Goal: Information Seeking & Learning: Learn about a topic

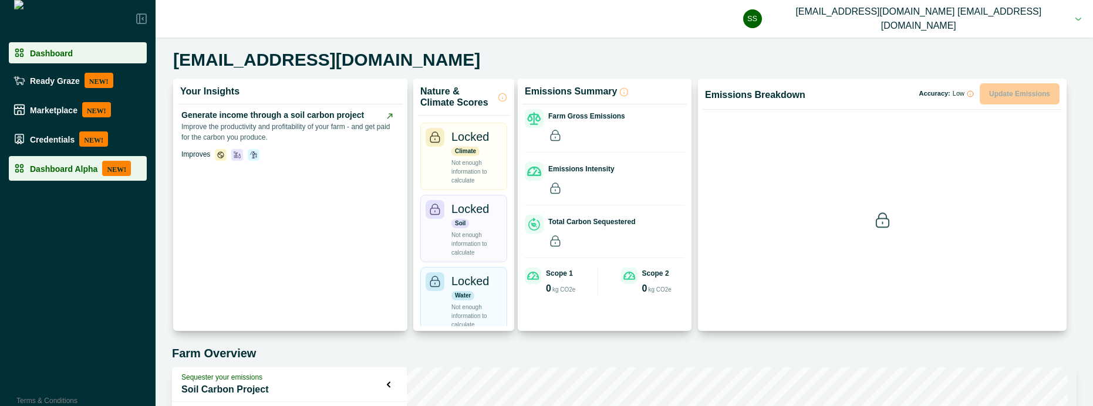
click at [72, 168] on p "Dashboard Alpha" at bounding box center [64, 168] width 68 height 9
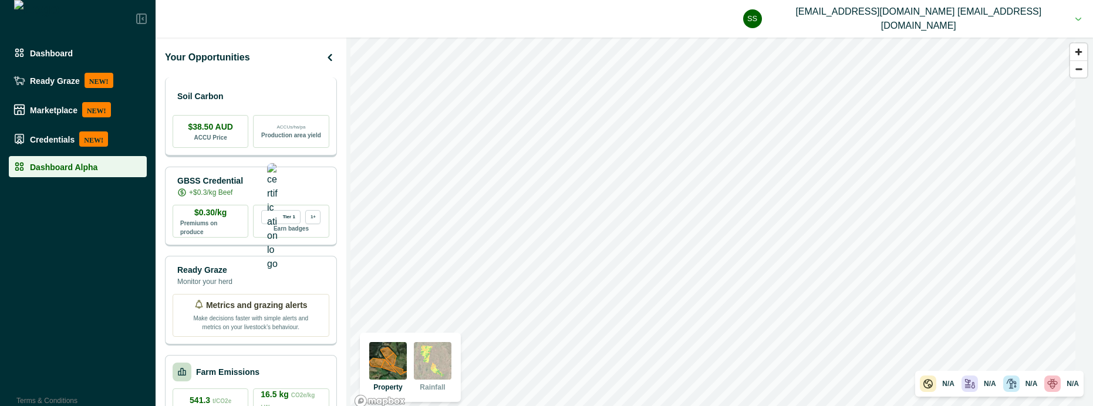
click at [296, 103] on div "Soil Carbon" at bounding box center [251, 96] width 157 height 23
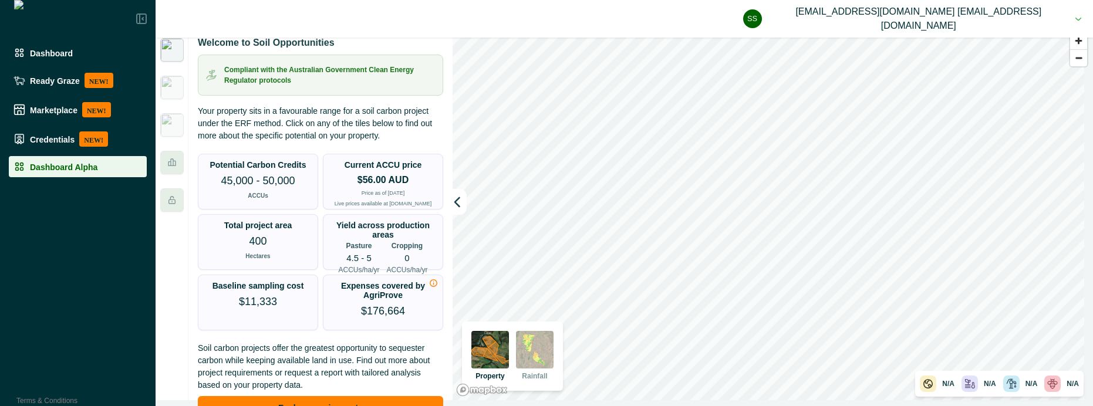
scroll to position [19, 0]
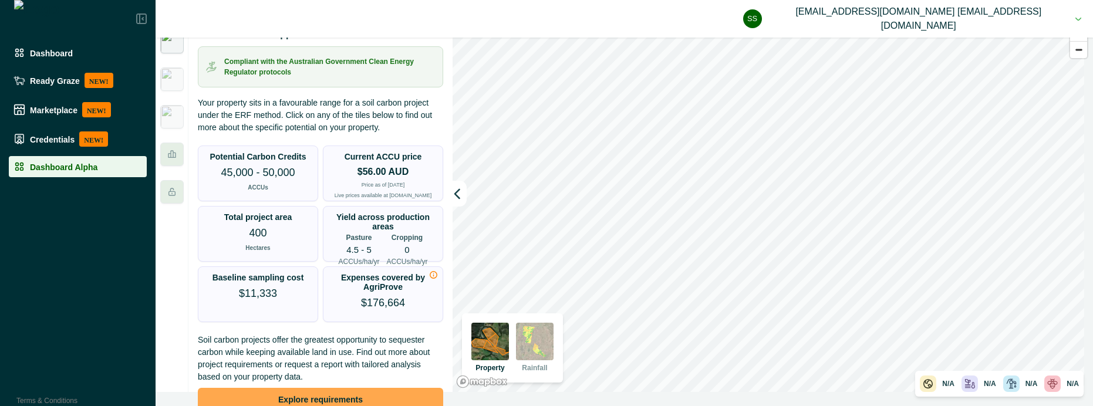
click at [297, 396] on button "Explore requirements" at bounding box center [320, 399] width 245 height 23
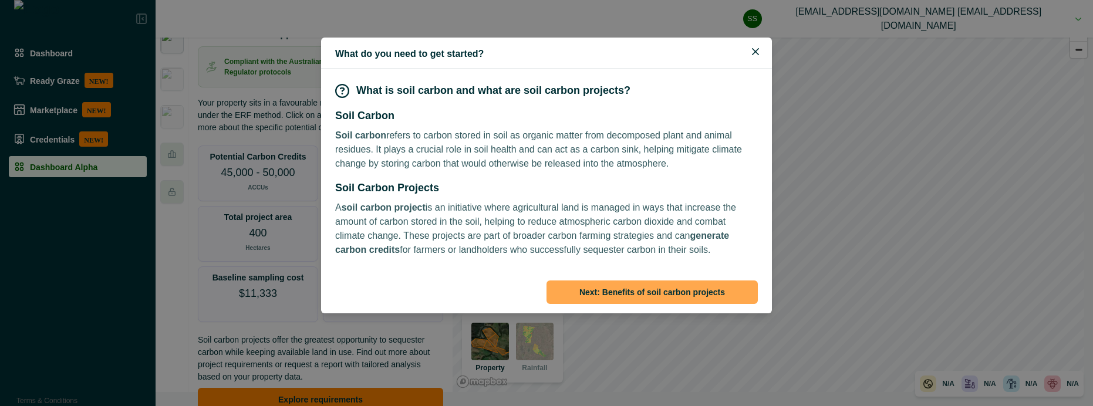
click at [666, 292] on button "Next: Benefits of soil carbon projects" at bounding box center [651, 292] width 211 height 23
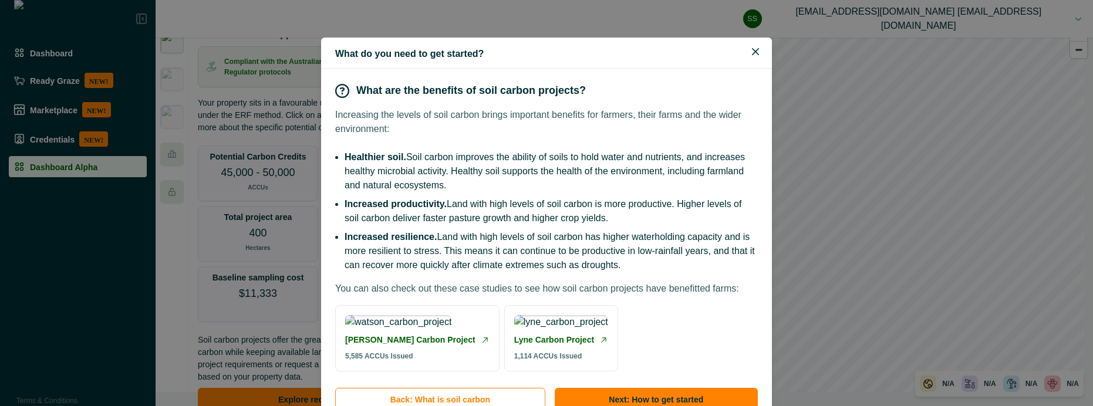
scroll to position [139, 0]
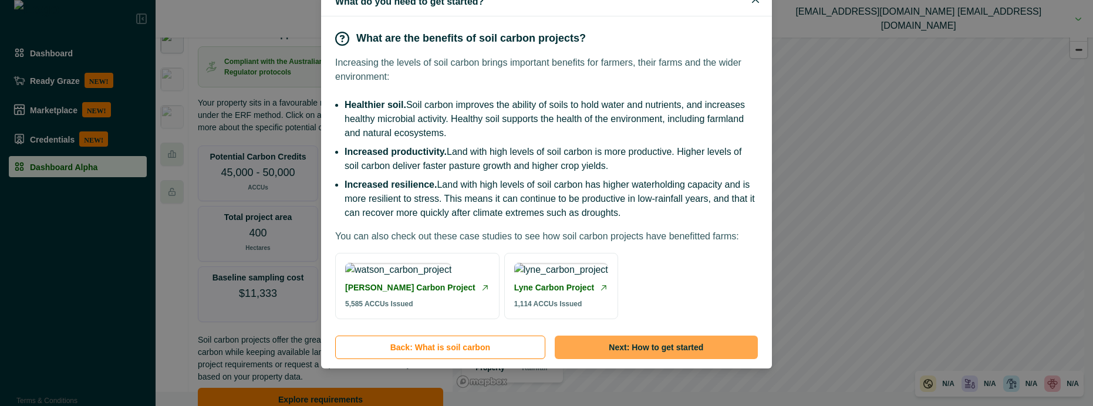
click at [655, 349] on button "Next: How to get started" at bounding box center [656, 347] width 203 height 23
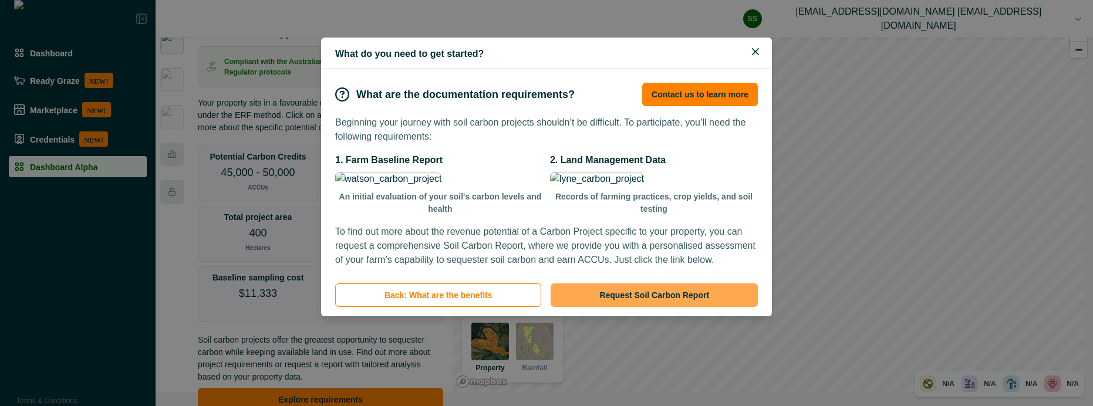
click at [660, 307] on button "Request Soil Carbon Report" at bounding box center [654, 295] width 207 height 23
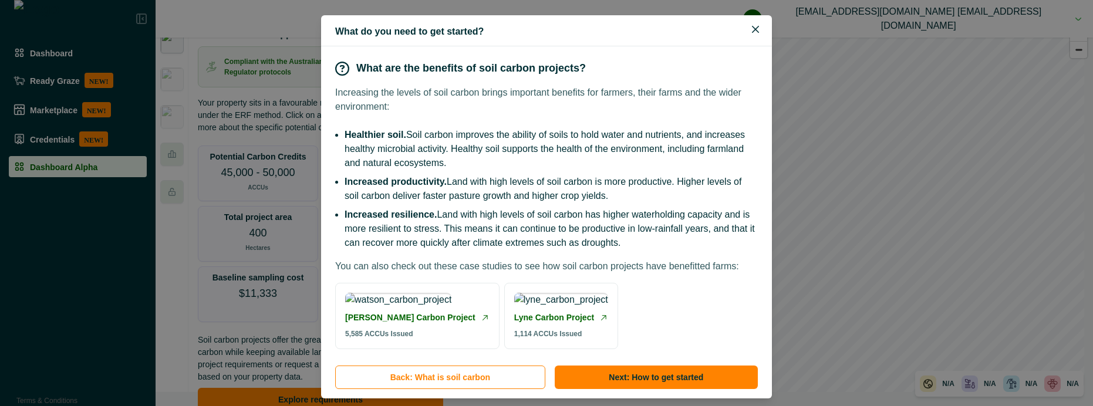
scroll to position [139, 0]
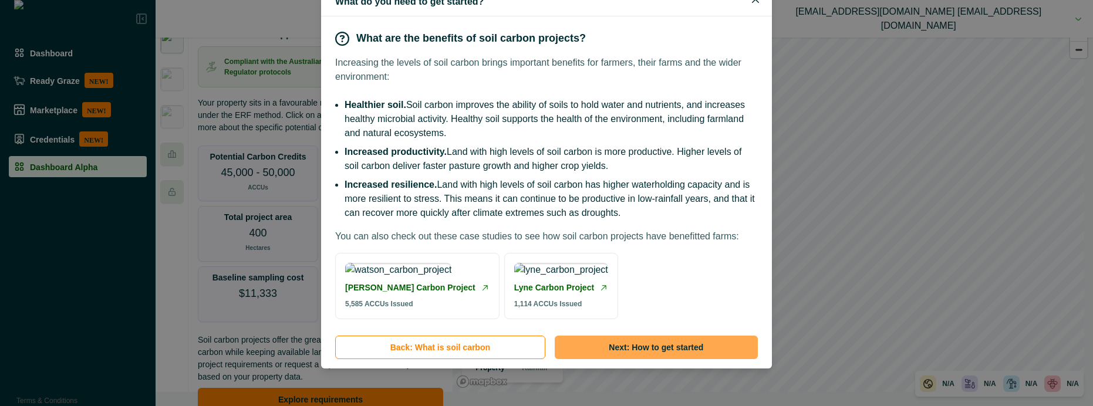
click at [670, 343] on button "Next: How to get started" at bounding box center [656, 347] width 203 height 23
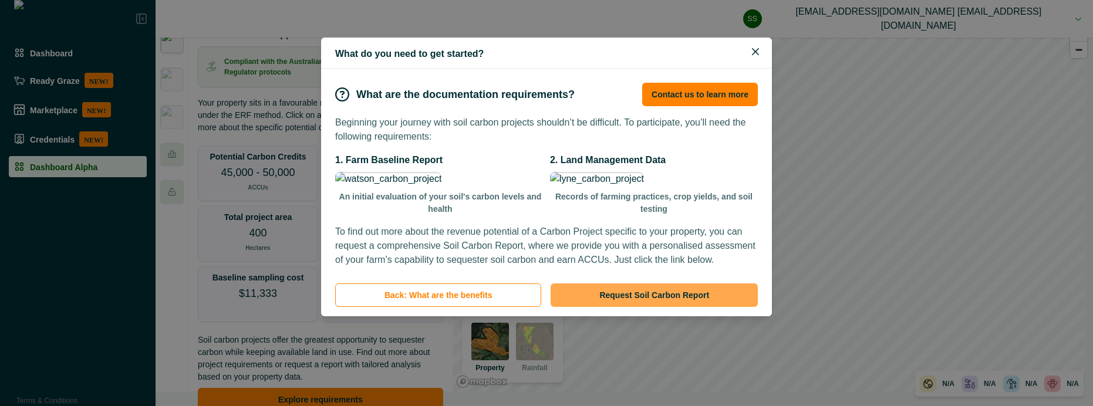
click at [657, 307] on button "Request Soil Carbon Report" at bounding box center [654, 295] width 207 height 23
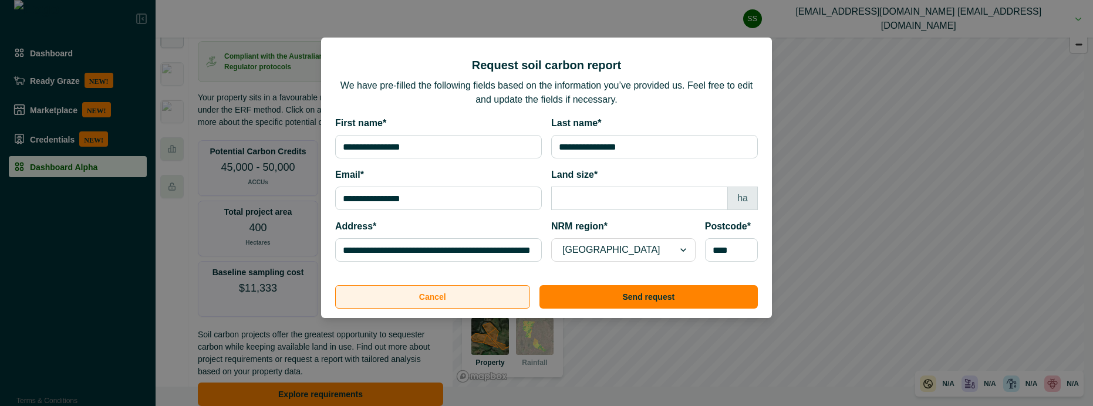
click at [407, 292] on button "Cancel" at bounding box center [432, 296] width 195 height 23
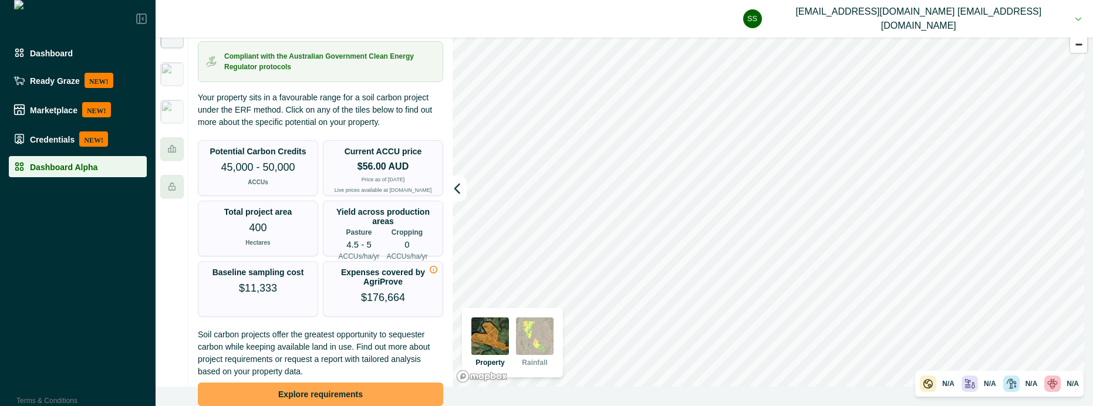
click at [366, 387] on button "Explore requirements" at bounding box center [320, 394] width 245 height 23
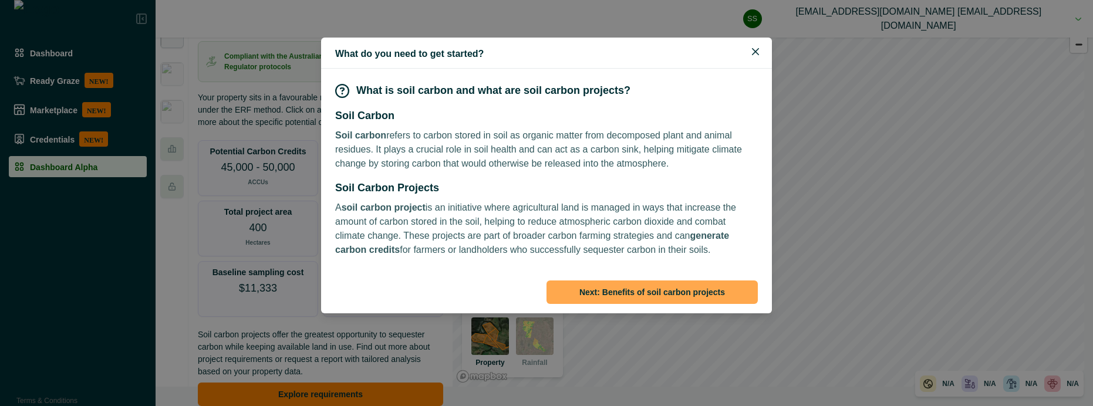
click at [619, 287] on button "Next: Benefits of soil carbon projects" at bounding box center [651, 292] width 211 height 23
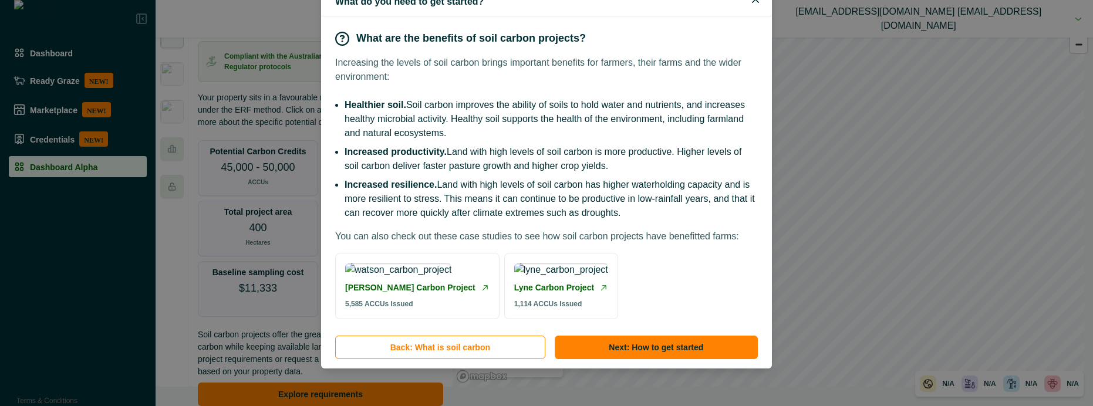
scroll to position [139, 0]
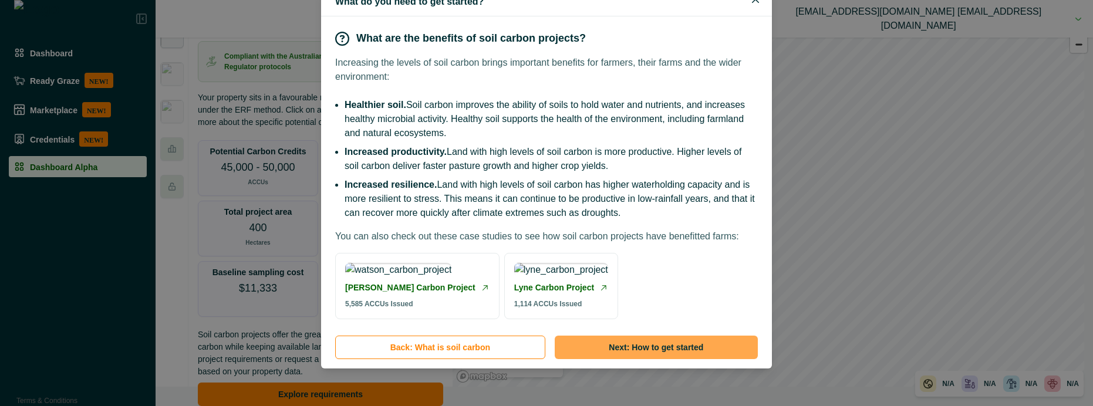
click at [622, 349] on button "Next: How to get started" at bounding box center [656, 347] width 203 height 23
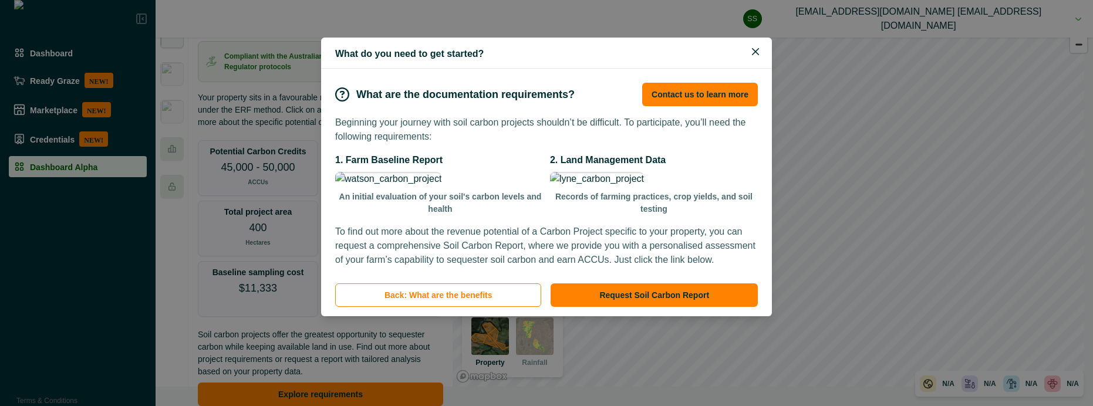
scroll to position [0, 0]
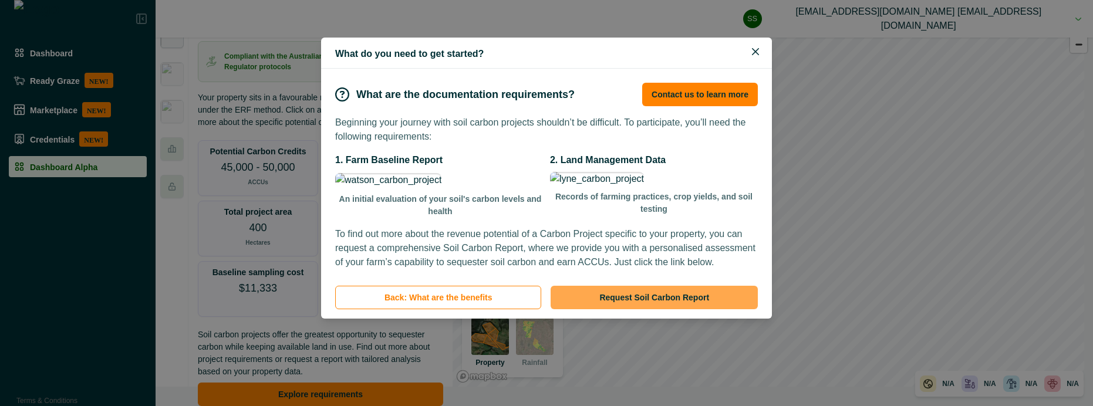
click at [632, 309] on button "Request Soil Carbon Report" at bounding box center [654, 297] width 207 height 23
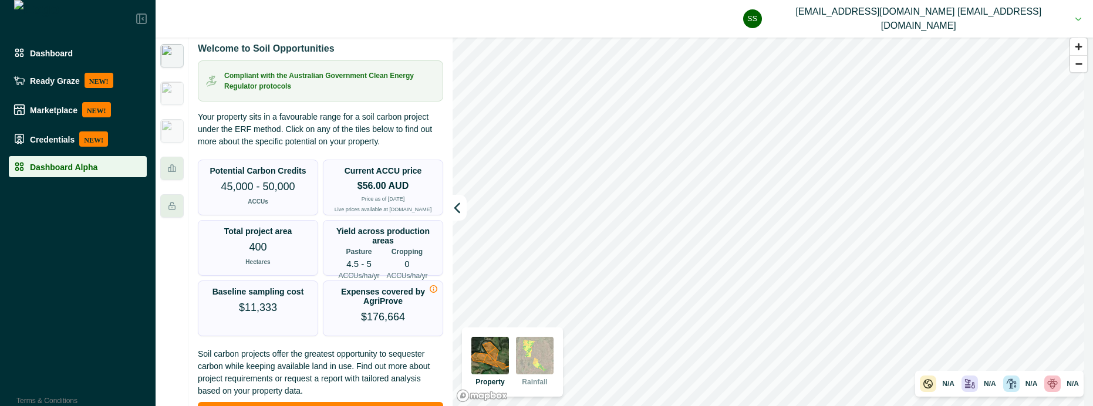
click at [1074, 21] on button "ss [EMAIL_ADDRESS][DOMAIN_NAME] [EMAIL_ADDRESS][DOMAIN_NAME]" at bounding box center [912, 19] width 338 height 38
click at [1002, 52] on button "Sign out" at bounding box center [964, 52] width 130 height 19
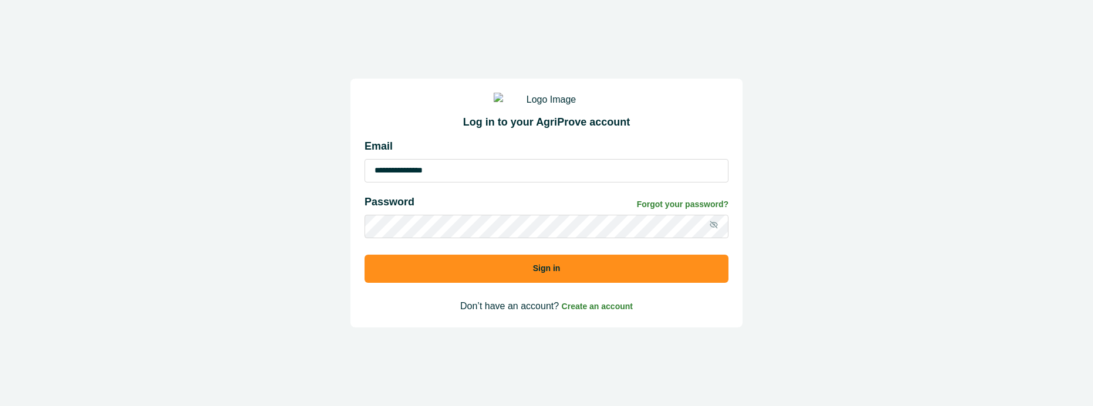
click at [488, 183] on input "**********" at bounding box center [547, 170] width 364 height 23
click at [485, 183] on input "**********" at bounding box center [547, 170] width 364 height 23
click at [486, 183] on input "**********" at bounding box center [547, 170] width 364 height 23
click at [486, 183] on input "*" at bounding box center [547, 170] width 364 height 23
click at [487, 276] on button "Sign in" at bounding box center [547, 269] width 364 height 28
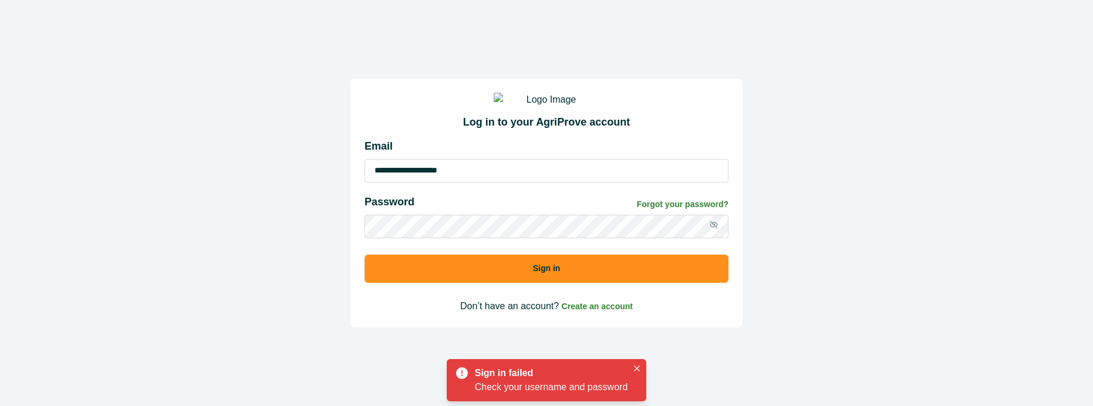
click at [440, 182] on input "**********" at bounding box center [547, 170] width 364 height 23
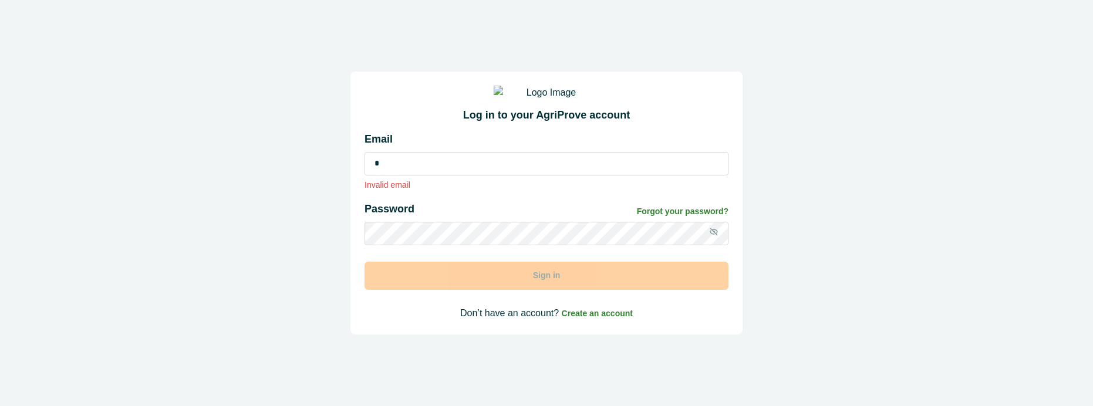
type input "**********"
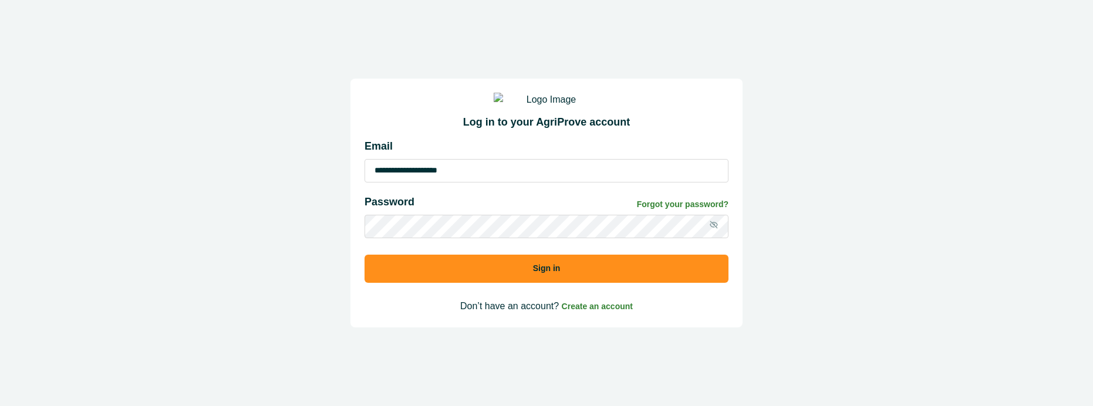
click at [488, 273] on button "Sign in" at bounding box center [547, 269] width 364 height 28
